Goal: Contribute content: Contribute content

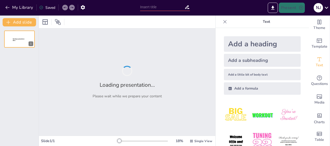
type input "Understanding Qualitative Tests: A Quiz"
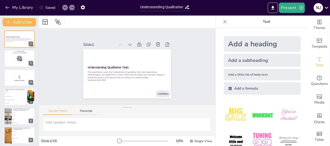
checkbox input "true"
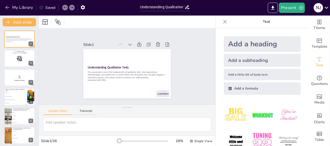
checkbox input "true"
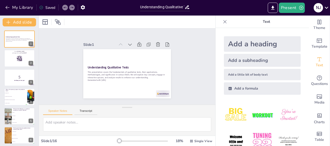
checkbox input "true"
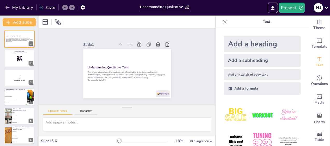
checkbox input "true"
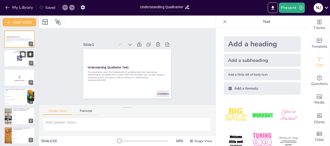
checkbox input "true"
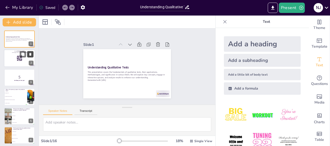
checkbox input "true"
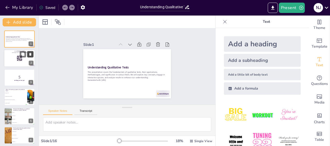
checkbox input "true"
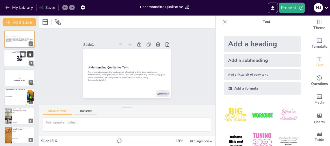
checkbox input "true"
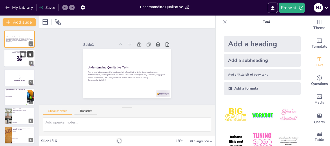
checkbox input "true"
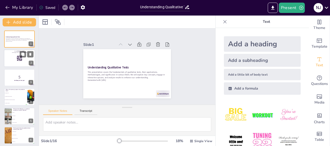
checkbox input "true"
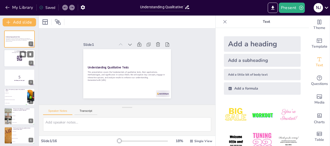
checkbox input "true"
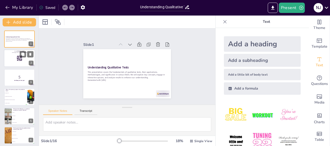
checkbox input "true"
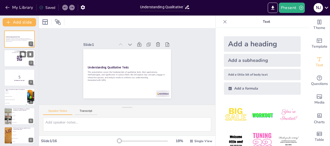
checkbox input "true"
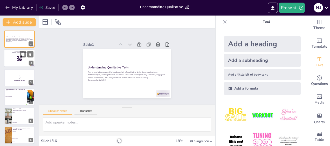
checkbox input "true"
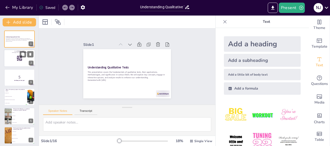
checkbox input "true"
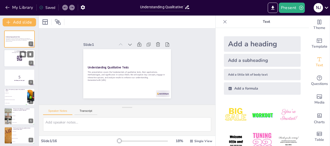
checkbox input "true"
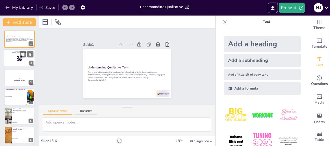
checkbox input "true"
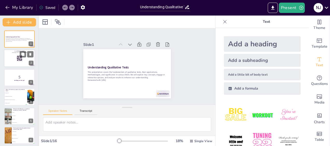
checkbox input "true"
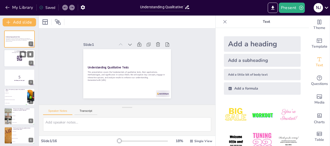
checkbox input "true"
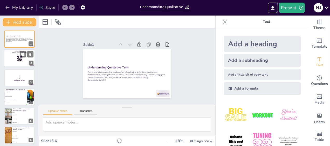
checkbox input "true"
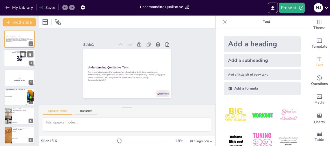
checkbox input "true"
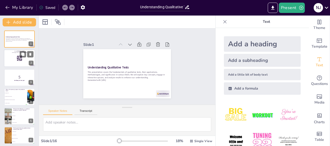
checkbox input "true"
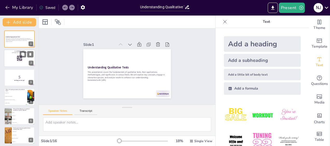
checkbox input "true"
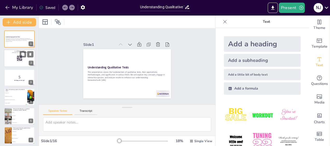
checkbox input "true"
click at [15, 61] on div at bounding box center [19, 59] width 31 height 18
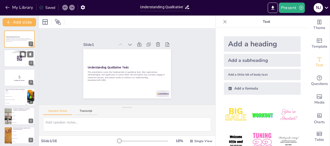
checkbox input "true"
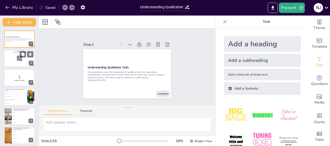
checkbox input "true"
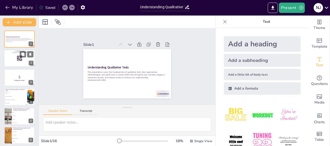
checkbox input "true"
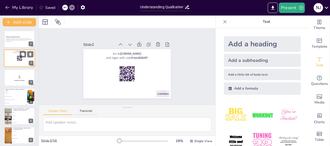
checkbox input "true"
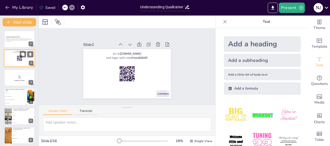
checkbox input "true"
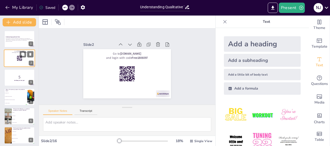
checkbox input "true"
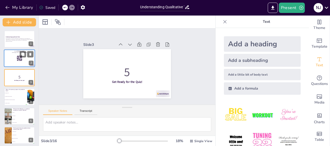
checkbox input "true"
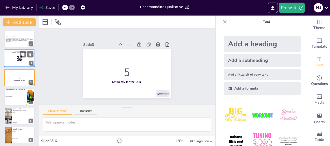
checkbox input "true"
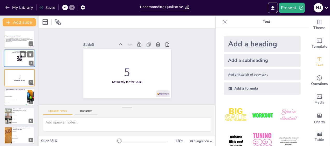
checkbox input "true"
type textarea "Qualitative tests aim to gain insights and understand phenomena rather than jus…"
checkbox input "true"
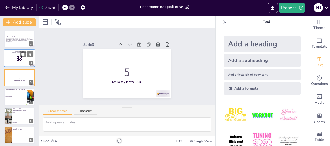
checkbox input "true"
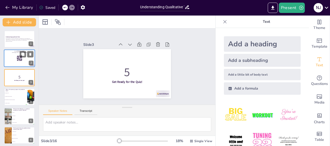
checkbox input "true"
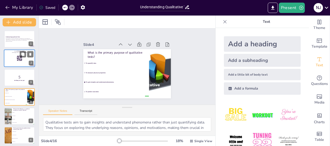
checkbox input "true"
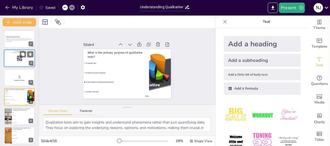
checkbox input "true"
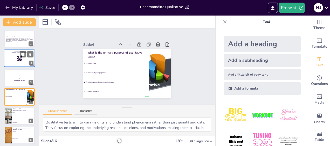
checkbox input "true"
type textarea "Interviews are a common qualitative research method that allows researchers to …"
checkbox input "true"
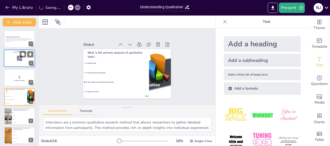
checkbox input "true"
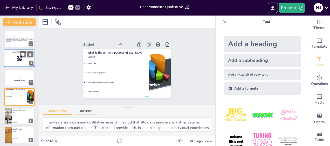
checkbox input "true"
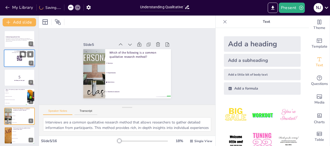
checkbox input "true"
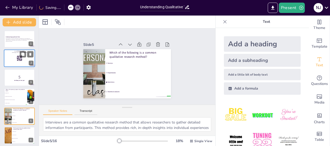
checkbox input "true"
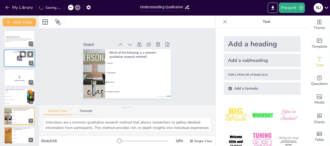
checkbox input "true"
type textarea "Qualitative tests primarily deal with textual and visual data, which help in un…"
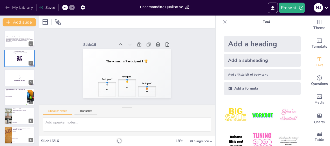
click at [7, 6] on icon "button" at bounding box center [7, 7] width 4 height 3
